Goal: Information Seeking & Learning: Learn about a topic

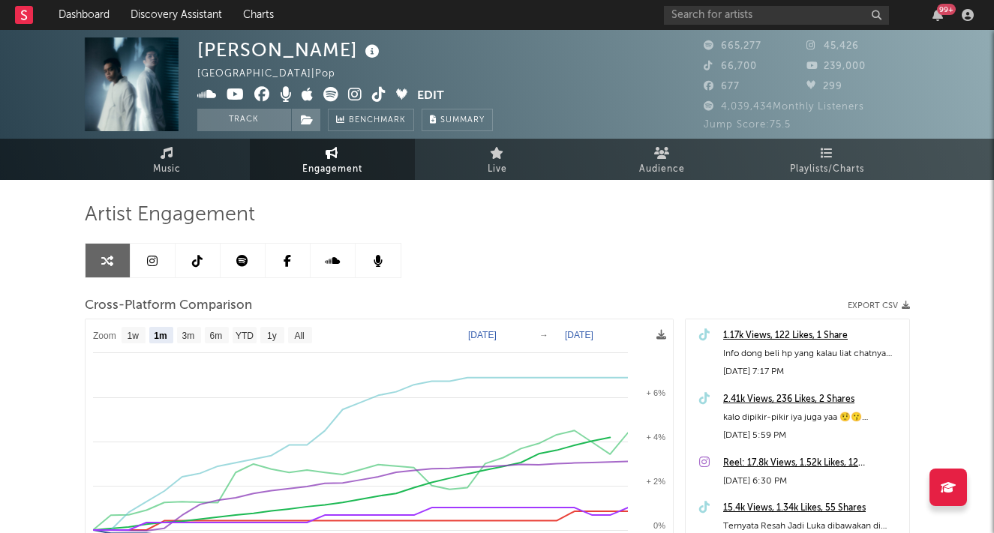
select select "1m"
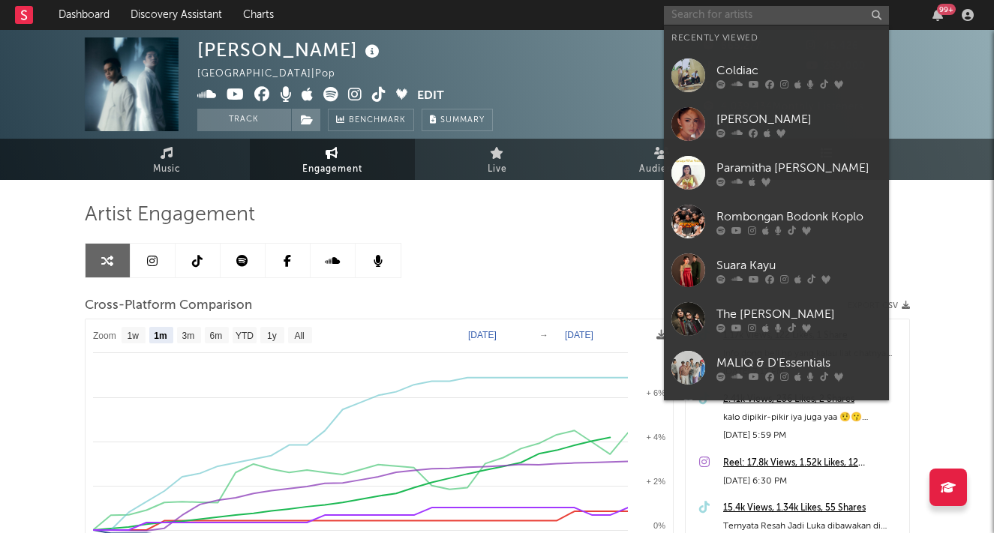
click at [694, 14] on input "text" at bounding box center [776, 15] width 225 height 19
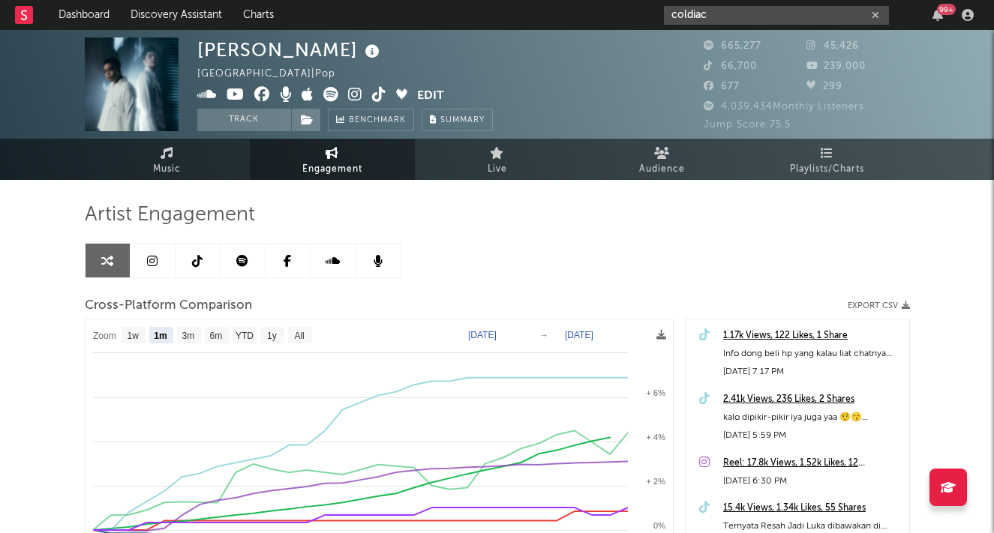
click at [723, 12] on input "coldiac" at bounding box center [776, 15] width 225 height 19
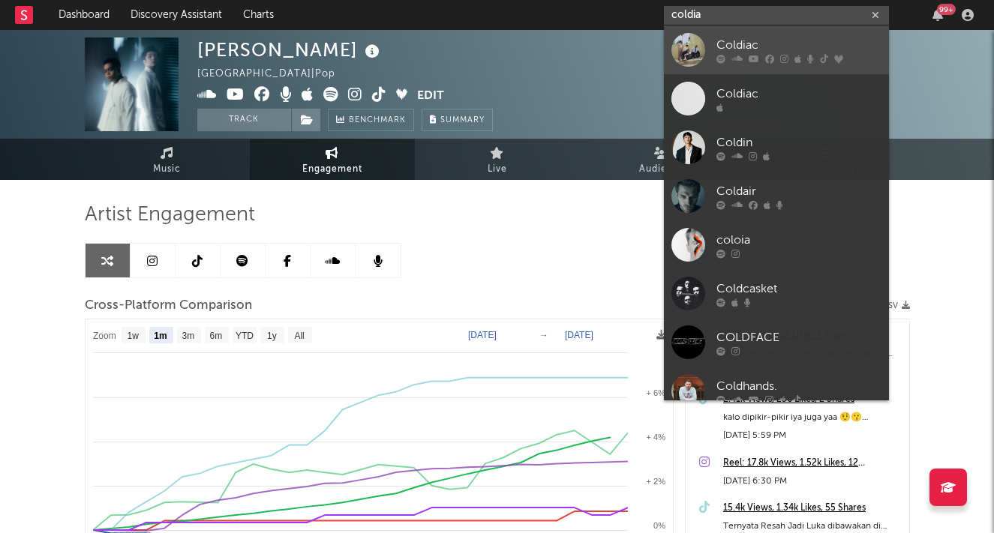
type input "coldia"
click at [764, 50] on div "Coldiac" at bounding box center [798, 45] width 165 height 18
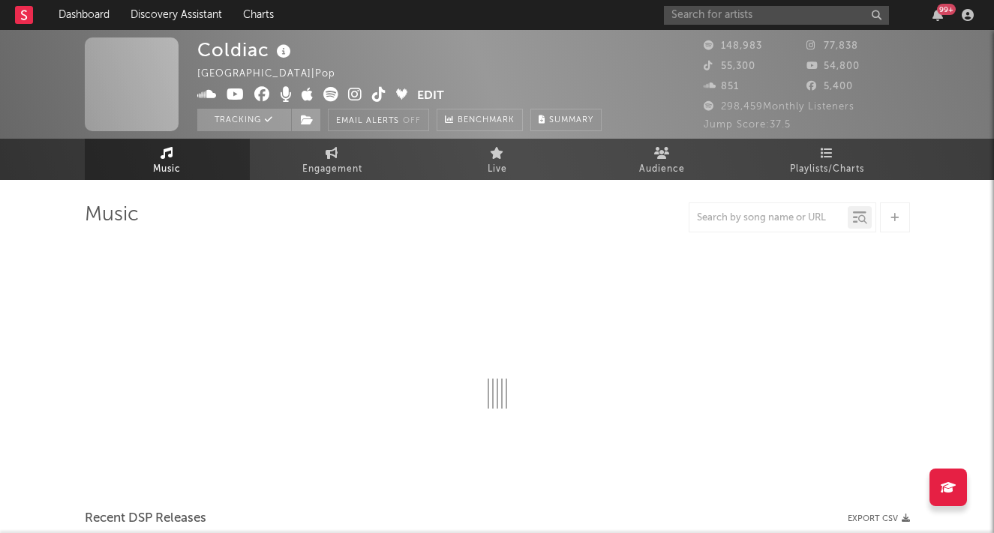
select select "6m"
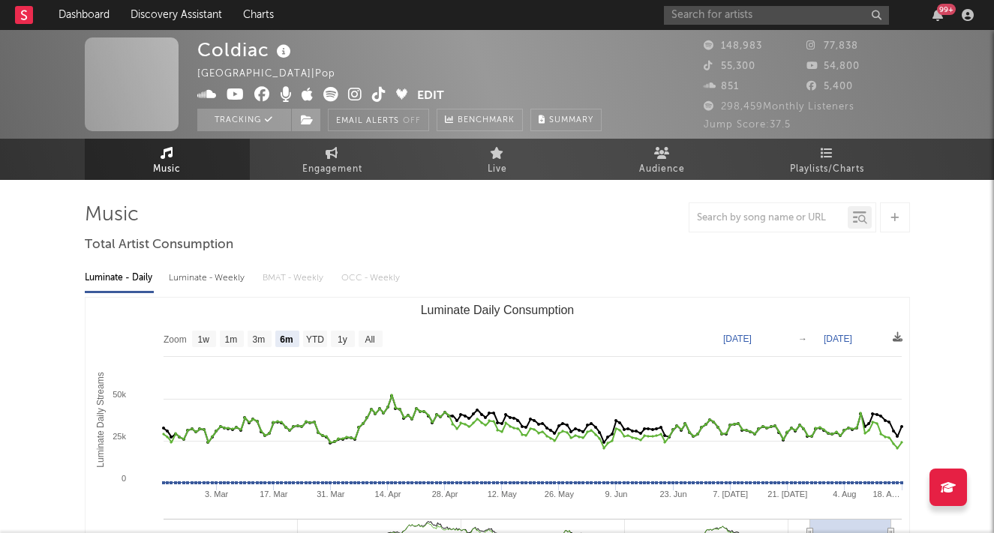
select select "6m"
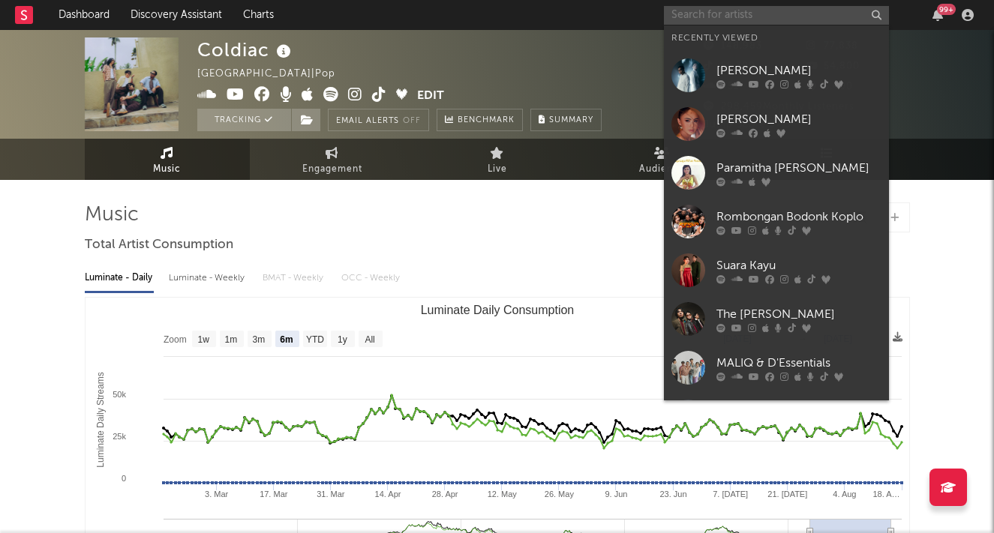
click at [761, 21] on input "text" at bounding box center [776, 15] width 225 height 19
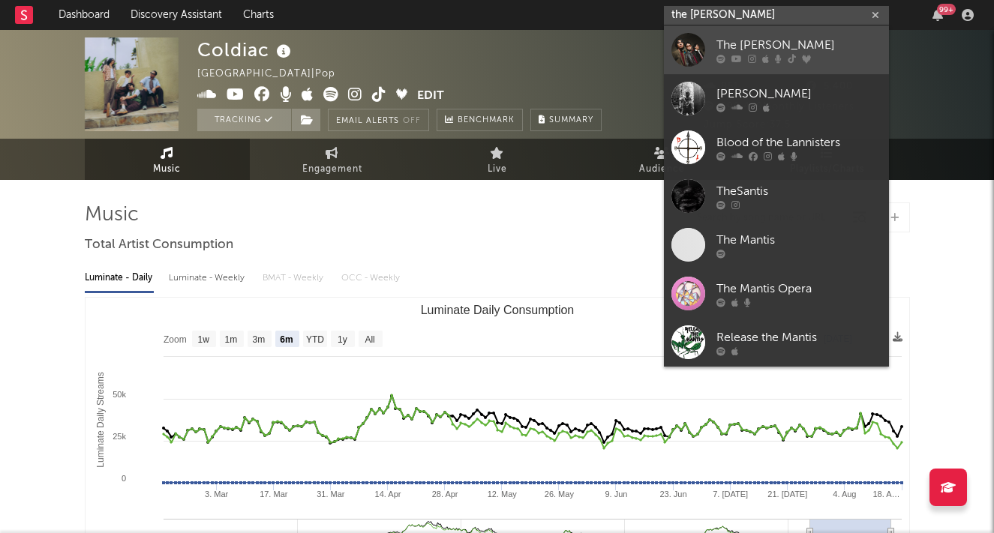
type input "the [PERSON_NAME]"
click at [768, 48] on div "The [PERSON_NAME]" at bounding box center [798, 45] width 165 height 18
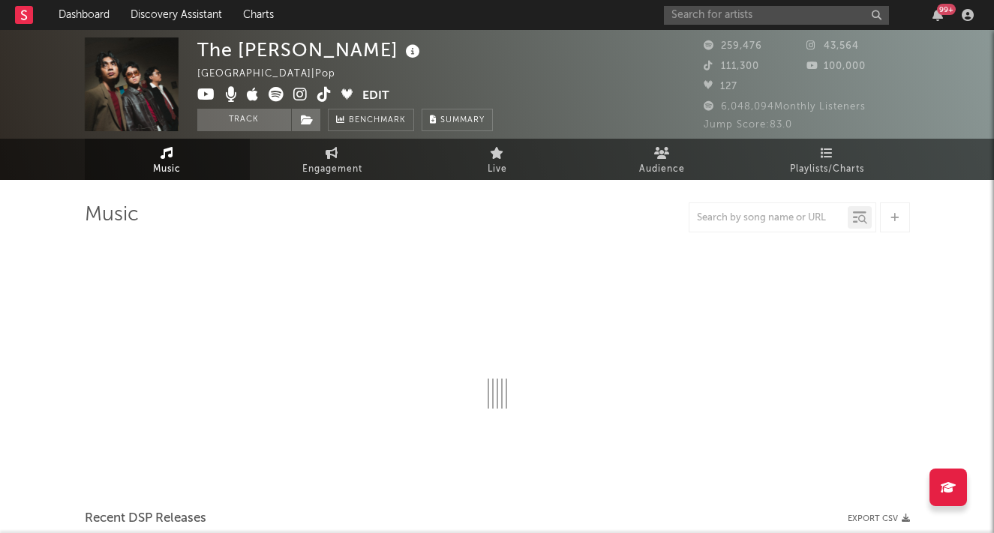
select select "6m"
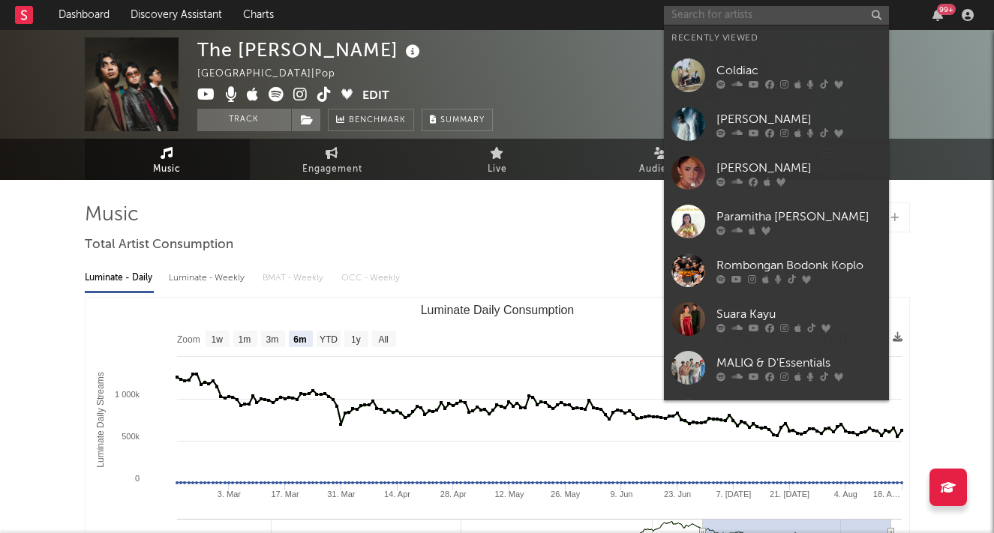
click at [678, 11] on input "text" at bounding box center [776, 15] width 225 height 19
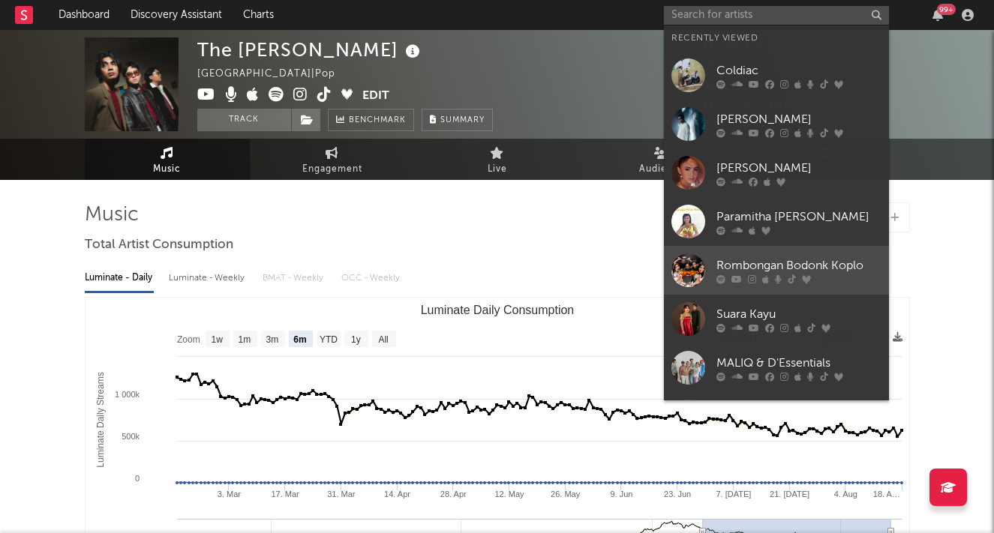
click at [764, 260] on div "Rombongan Bodonk Koplo" at bounding box center [798, 266] width 165 height 18
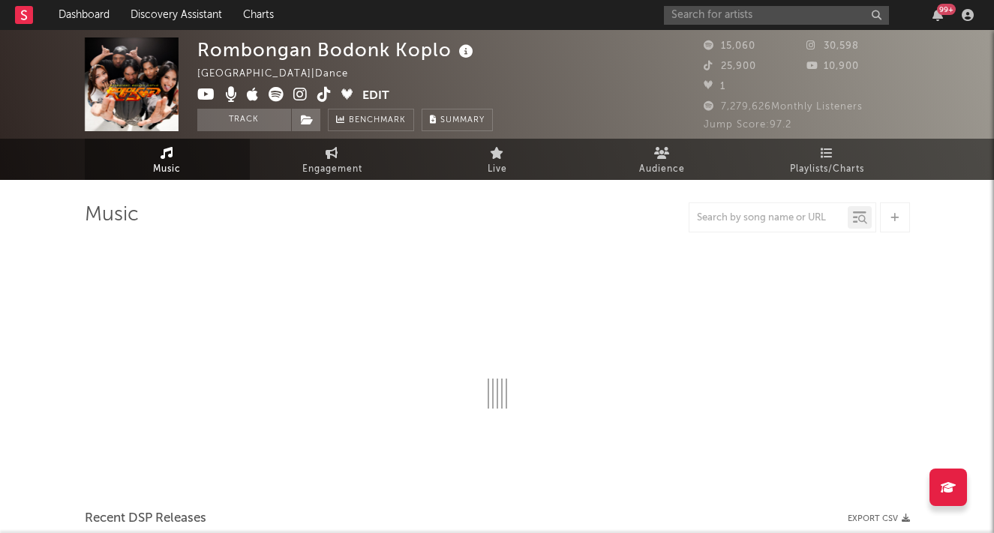
select select "1w"
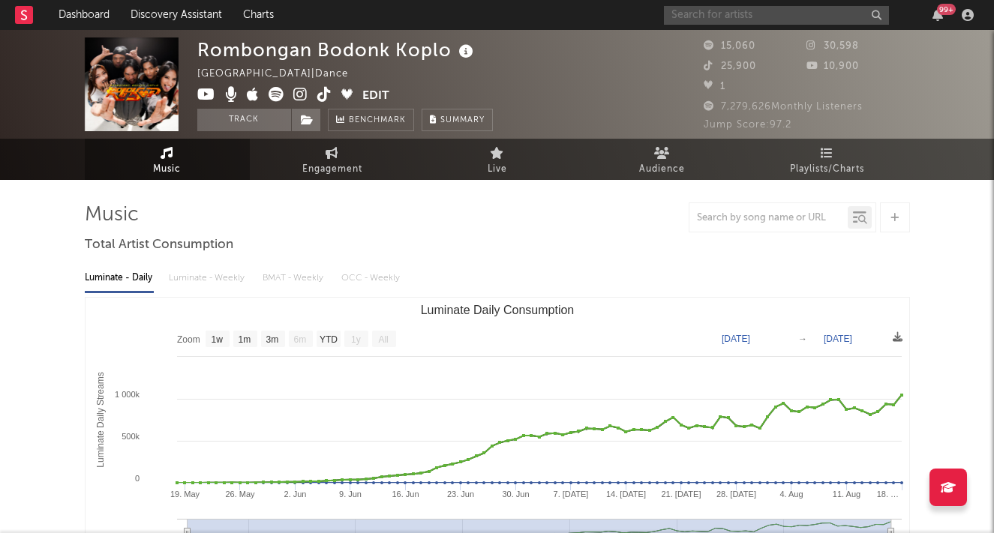
click at [709, 11] on input "text" at bounding box center [776, 15] width 225 height 19
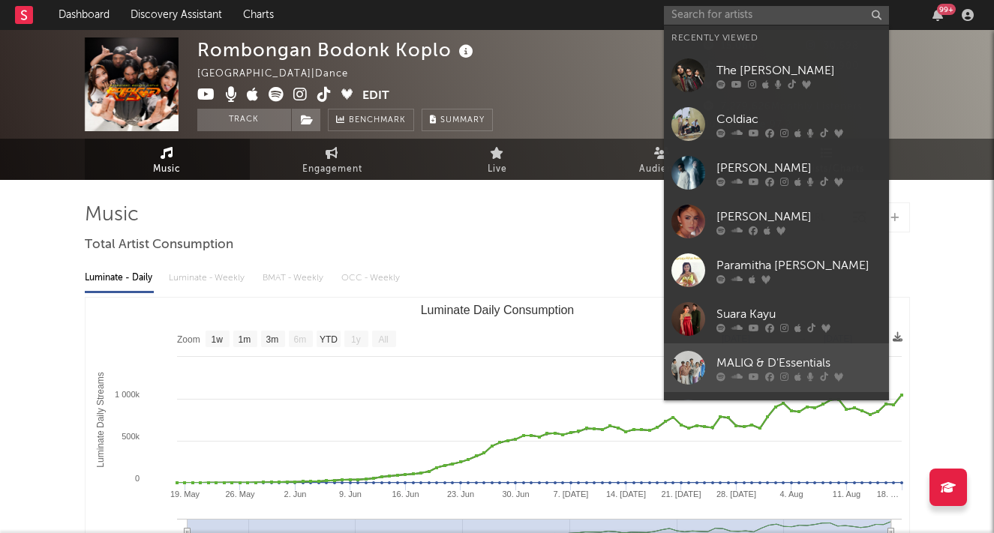
click at [792, 372] on div at bounding box center [798, 376] width 165 height 9
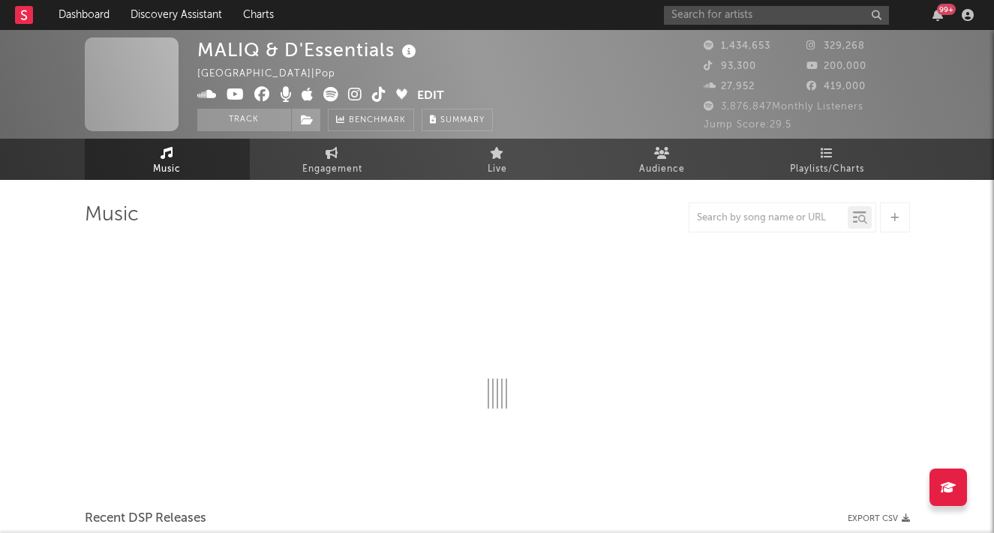
select select "6m"
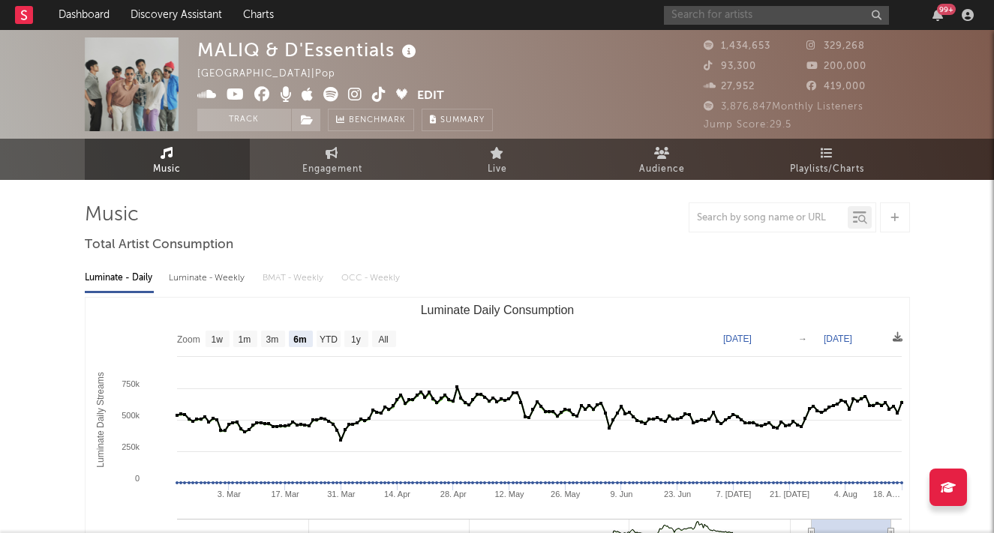
click at [761, 20] on input "text" at bounding box center [776, 15] width 225 height 19
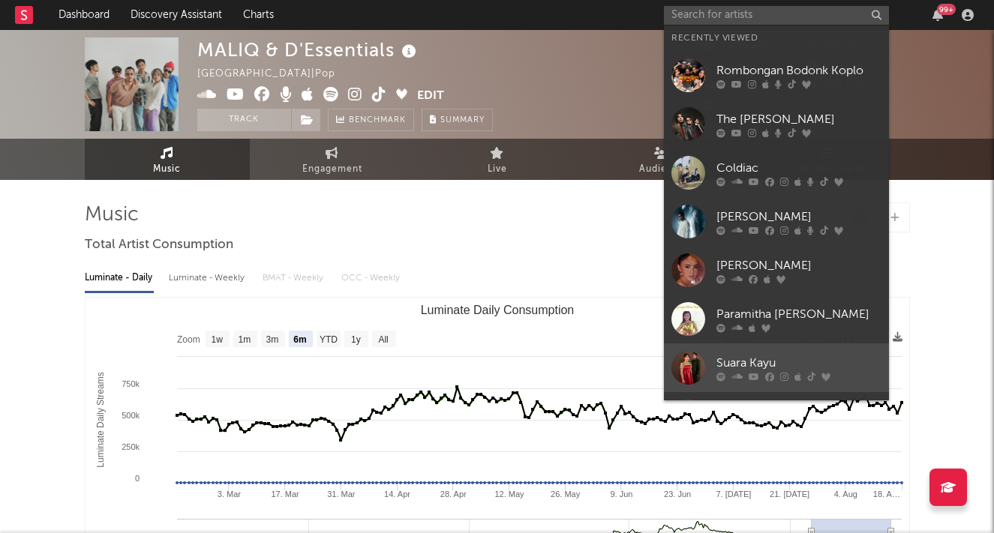
click at [762, 368] on div "Suara Kayu" at bounding box center [798, 363] width 165 height 18
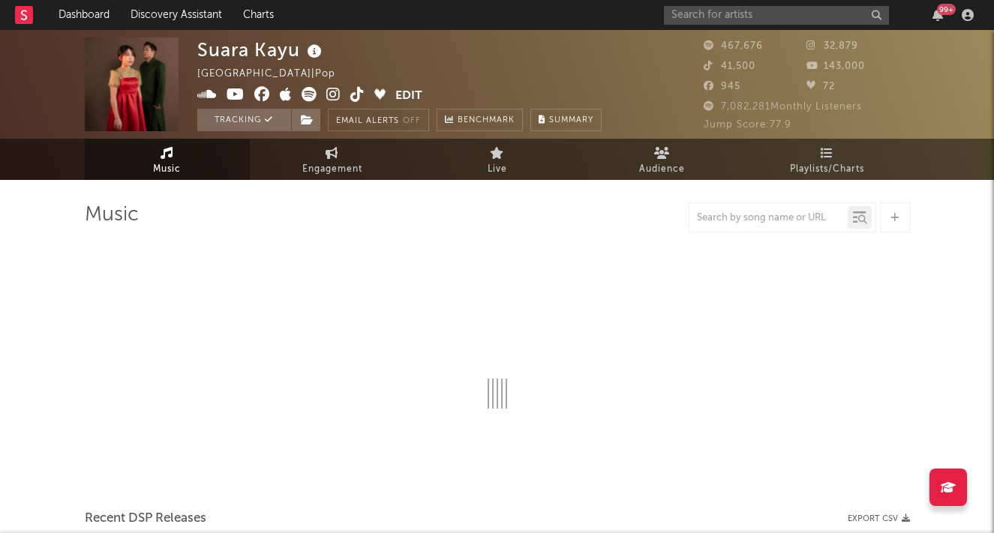
select select "6m"
